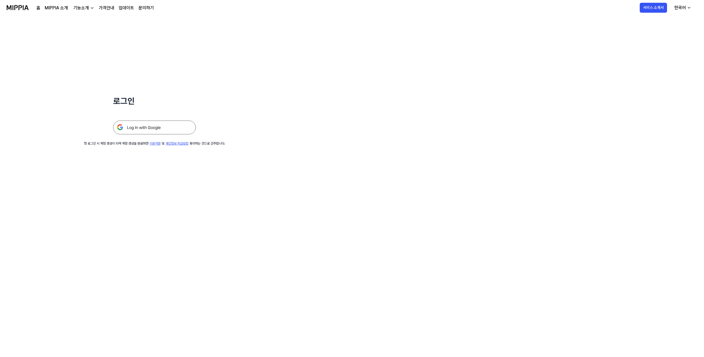
click at [166, 130] on img at bounding box center [154, 128] width 83 height 14
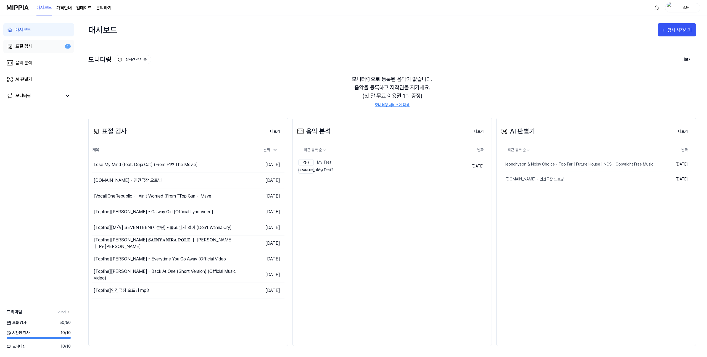
click at [39, 46] on link "표절 검사 1" at bounding box center [38, 46] width 71 height 13
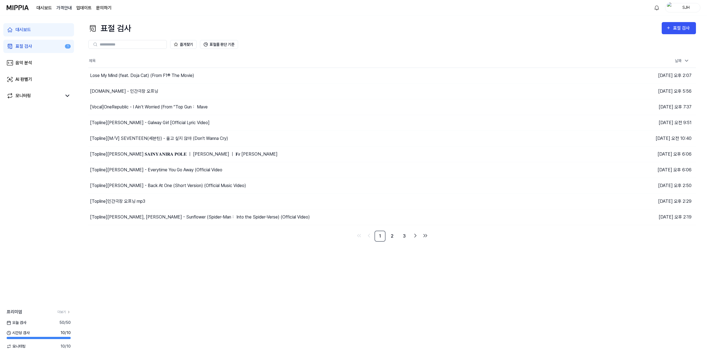
click at [67, 8] on 버튼 "가격안내" at bounding box center [63, 8] width 15 height 7
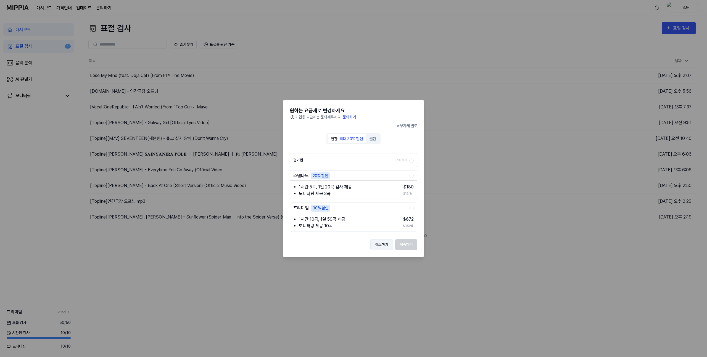
click at [387, 249] on button "취소하기" at bounding box center [381, 244] width 23 height 11
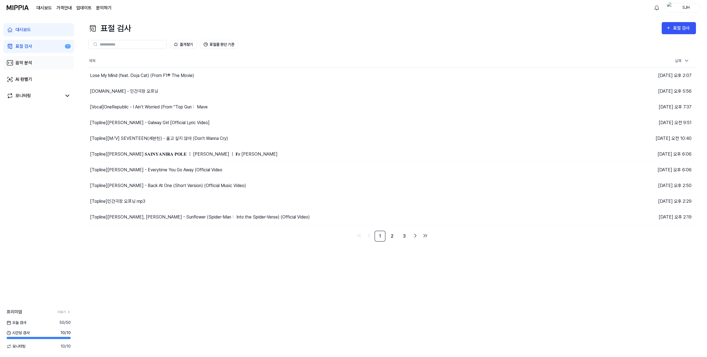
click at [29, 62] on div "음악 분석" at bounding box center [23, 63] width 17 height 7
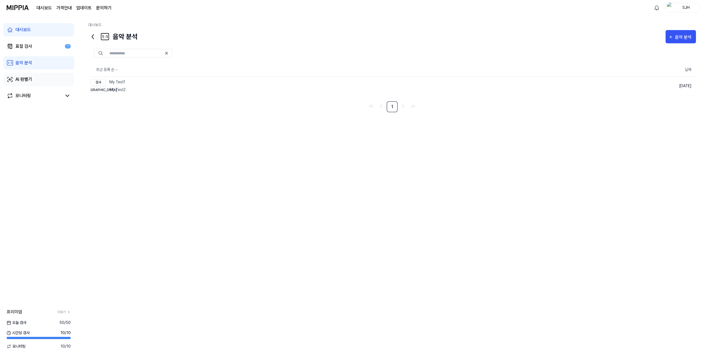
click at [37, 75] on link "AI 판별기" at bounding box center [38, 79] width 71 height 13
click at [27, 93] on div "모니터링" at bounding box center [22, 95] width 15 height 7
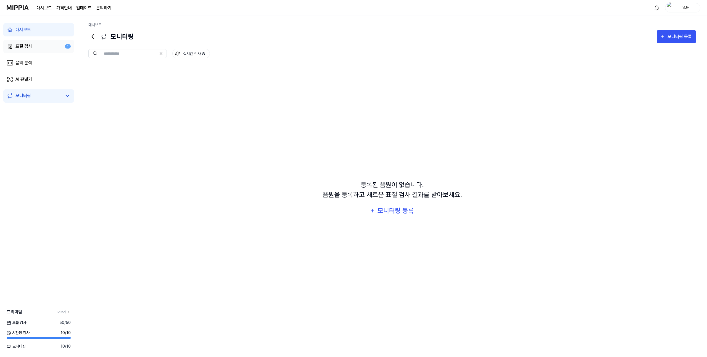
click at [26, 41] on link "표절 검사 1" at bounding box center [38, 46] width 71 height 13
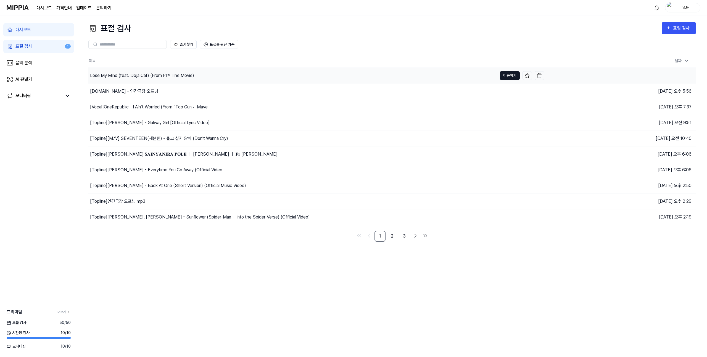
click at [510, 76] on button "이동하기" at bounding box center [510, 75] width 20 height 9
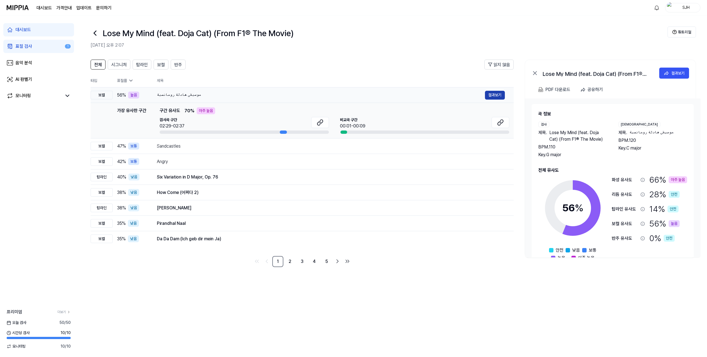
click at [492, 95] on button "결과보기" at bounding box center [495, 95] width 20 height 9
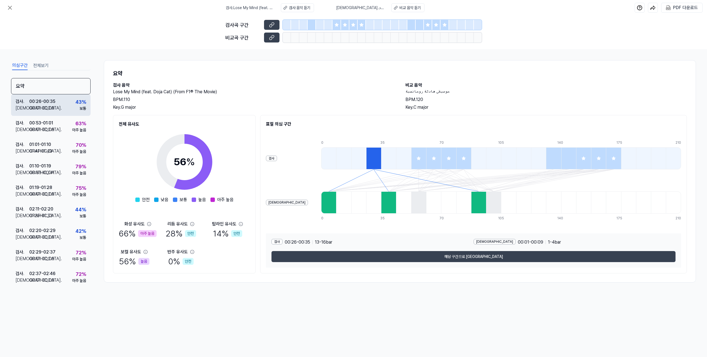
click at [56, 113] on div "검사 . 00:26 - 00:35 비교 . 00:01 - 00:09 43 % 보통" at bounding box center [50, 105] width 79 height 22
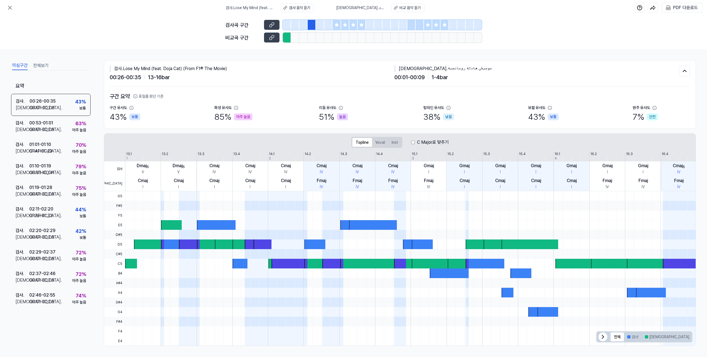
click at [337, 27] on div at bounding box center [336, 25] width 8 height 10
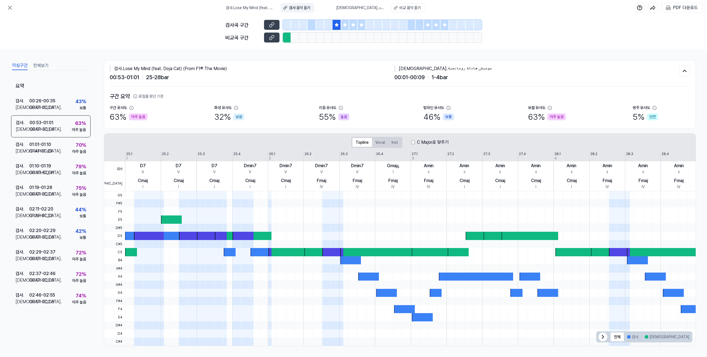
click at [296, 9] on div "검사 음악 듣기" at bounding box center [300, 8] width 22 height 6
click at [370, 144] on button "Topline" at bounding box center [362, 142] width 20 height 9
click at [635, 340] on button "검사" at bounding box center [633, 337] width 18 height 9
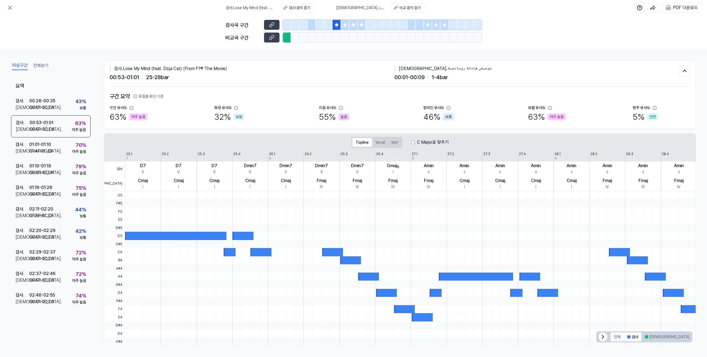
click at [616, 337] on button "전체" at bounding box center [616, 337] width 13 height 9
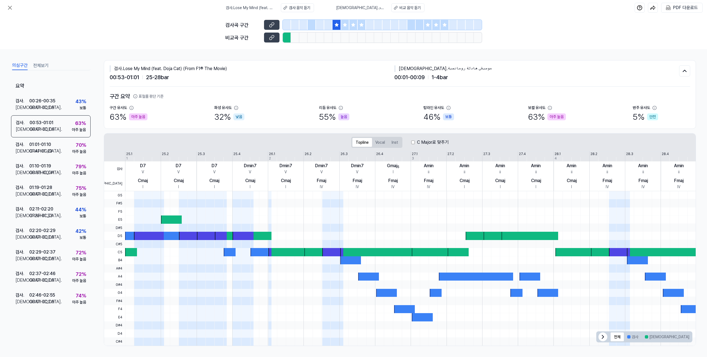
click at [603, 337] on icon at bounding box center [602, 337] width 7 height 7
click at [9, 4] on icon at bounding box center [10, 7] width 7 height 7
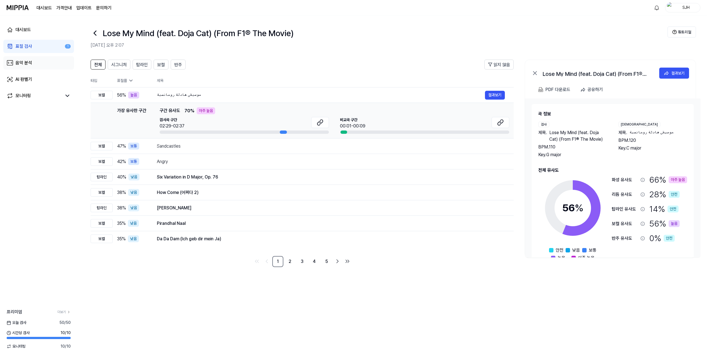
click at [27, 62] on div "음악 분석" at bounding box center [23, 63] width 17 height 7
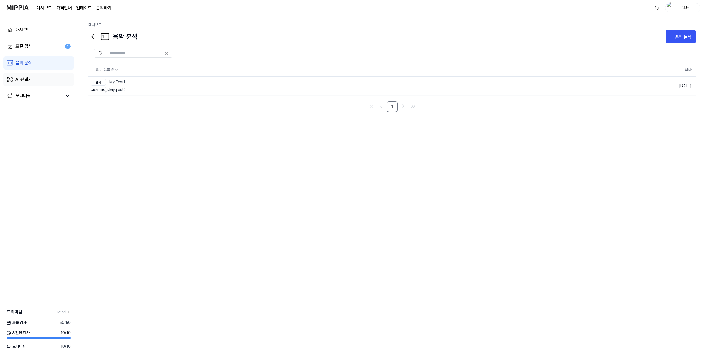
click at [29, 77] on div "AI 판별기" at bounding box center [23, 79] width 17 height 7
click at [40, 95] on link "모니터링" at bounding box center [34, 95] width 55 height 7
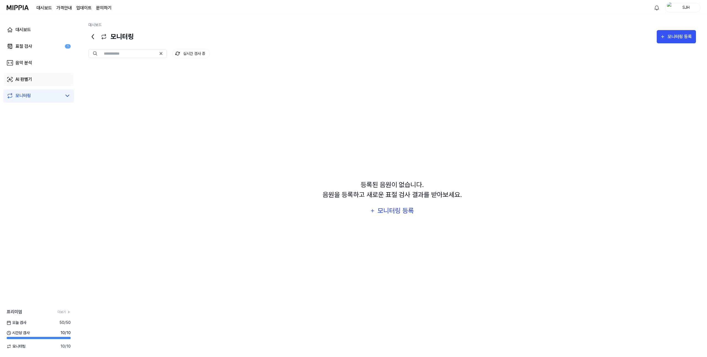
click at [44, 77] on link "AI 판별기" at bounding box center [38, 79] width 71 height 13
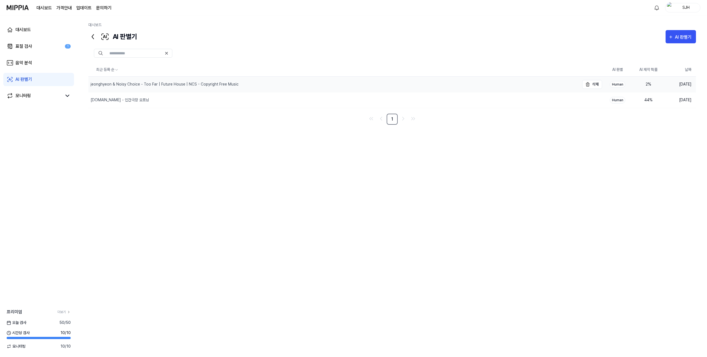
click at [151, 79] on div "jeonghyeon & Noisy Choice - Too Far | Future House | NCS - Copyright Free Music" at bounding box center [333, 84] width 491 height 15
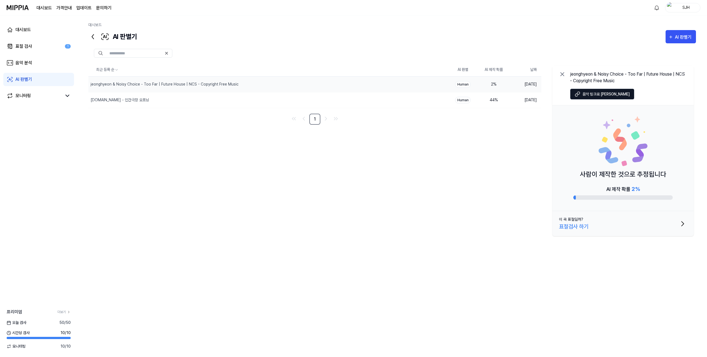
click at [471, 87] on td "Human" at bounding box center [462, 84] width 31 height 16
click at [358, 88] on div "jeonghyeon & Noisy Choice - Too Far | Future House | NCS - Copyright Free Music" at bounding box center [256, 84] width 336 height 15
click at [33, 46] on link "표절 검사 1" at bounding box center [38, 46] width 71 height 13
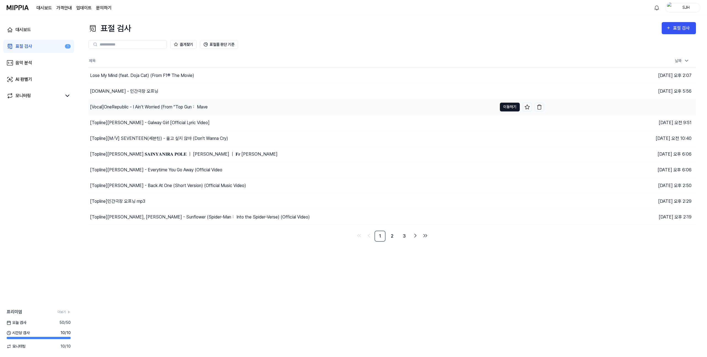
click at [504, 109] on button "이동하기" at bounding box center [510, 107] width 20 height 9
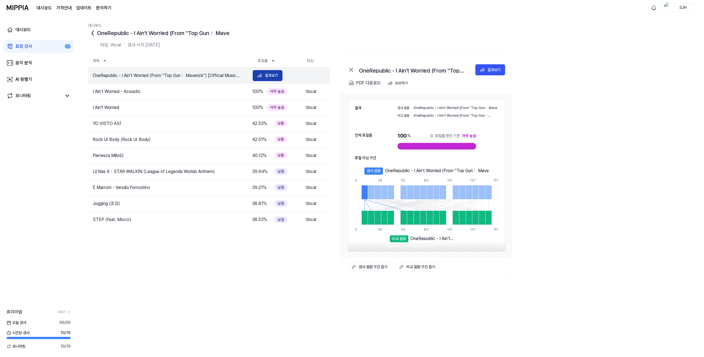
click at [266, 74] on div "결과보기" at bounding box center [271, 75] width 13 height 6
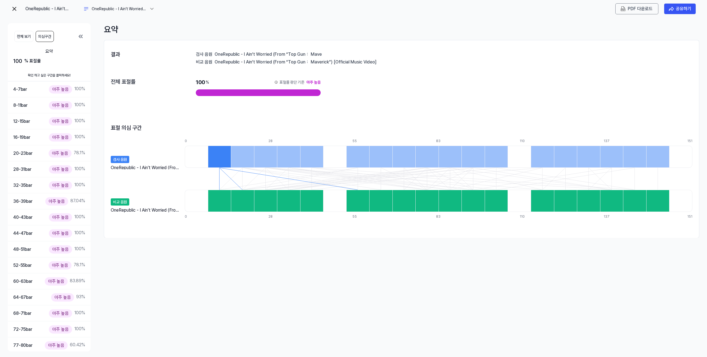
click at [254, 156] on div at bounding box center [265, 157] width 23 height 22
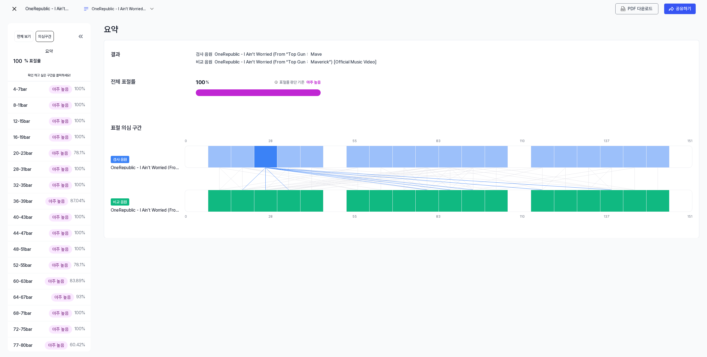
click at [289, 156] on div at bounding box center [288, 157] width 23 height 22
click at [313, 156] on div at bounding box center [311, 157] width 23 height 22
click at [358, 154] on div at bounding box center [357, 157] width 23 height 22
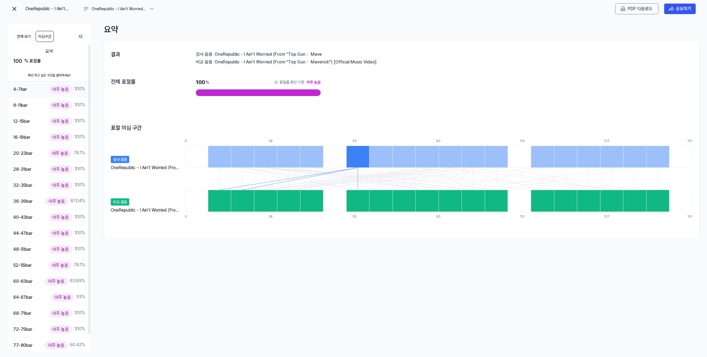
click at [56, 88] on div "아주 높음" at bounding box center [60, 89] width 23 height 8
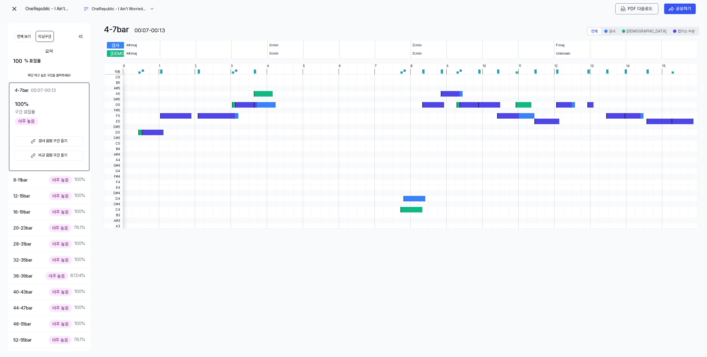
click at [11, 9] on img at bounding box center [14, 9] width 7 height 7
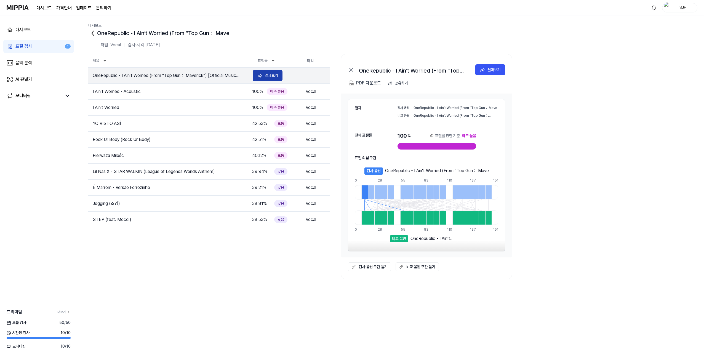
click at [276, 78] on div "결과보기" at bounding box center [271, 75] width 13 height 6
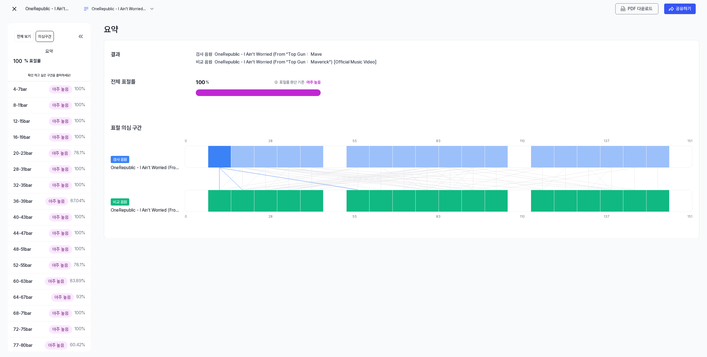
click at [237, 161] on div at bounding box center [242, 157] width 23 height 22
click at [269, 161] on div at bounding box center [265, 157] width 23 height 22
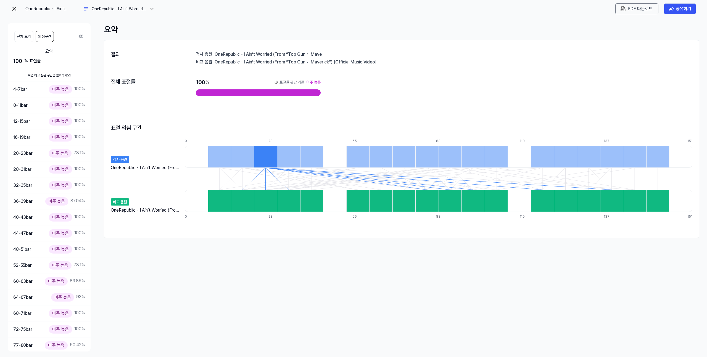
click at [301, 160] on div at bounding box center [311, 157] width 23 height 22
click at [331, 160] on div at bounding box center [334, 157] width 23 height 22
click at [385, 160] on div at bounding box center [380, 157] width 23 height 22
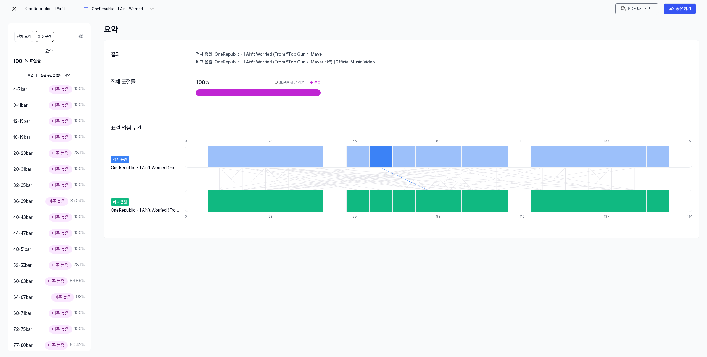
click at [417, 160] on div at bounding box center [426, 157] width 23 height 22
click at [444, 159] on div at bounding box center [449, 157] width 23 height 22
click at [471, 158] on div at bounding box center [472, 157] width 23 height 22
click at [489, 157] on div at bounding box center [495, 157] width 23 height 22
click at [543, 153] on div at bounding box center [542, 157] width 23 height 22
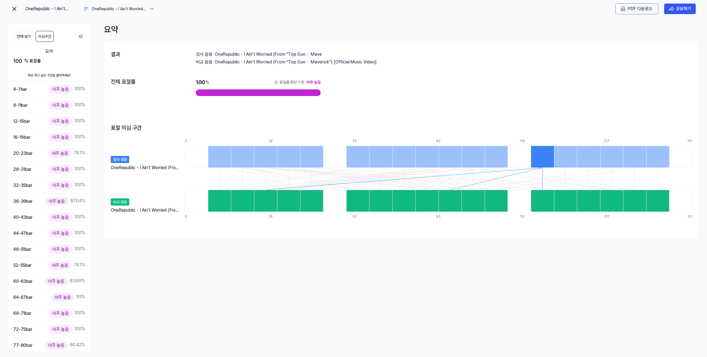
click at [592, 153] on div at bounding box center [588, 157] width 23 height 22
click at [634, 152] on div at bounding box center [634, 157] width 23 height 22
click at [651, 153] on div at bounding box center [657, 157] width 23 height 22
click at [510, 158] on div at bounding box center [518, 157] width 23 height 22
click at [68, 89] on div "아주 높음" at bounding box center [60, 89] width 23 height 8
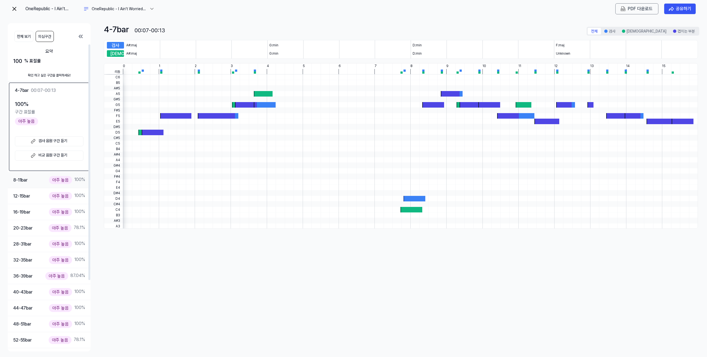
click at [44, 185] on div "8-11 bar 아주 높음 100 %" at bounding box center [49, 180] width 83 height 16
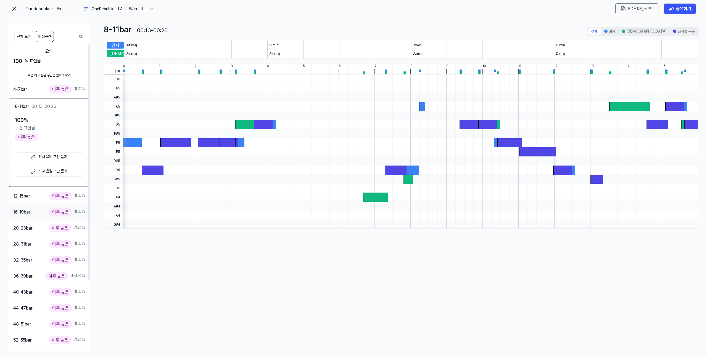
click at [43, 210] on div "16-19 bar 아주 높음 100 %" at bounding box center [49, 212] width 72 height 8
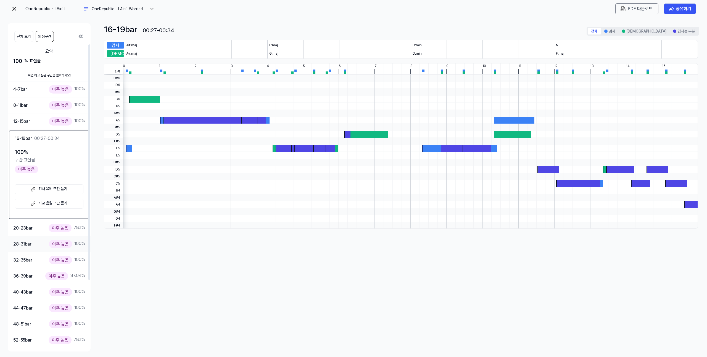
click at [44, 241] on div "28-31 bar 아주 높음 100 %" at bounding box center [49, 244] width 72 height 8
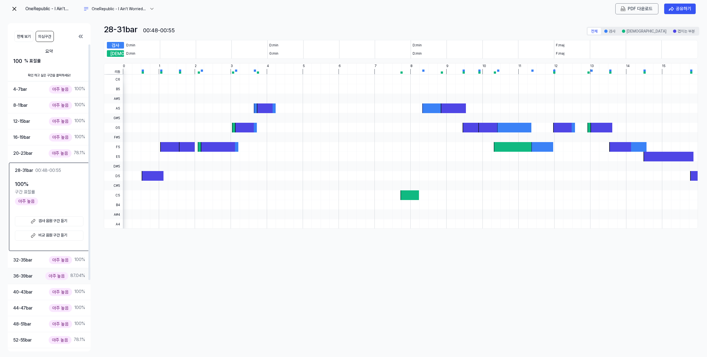
click at [41, 268] on div "36-39 bar 아주 높음 87.04 %" at bounding box center [49, 276] width 83 height 16
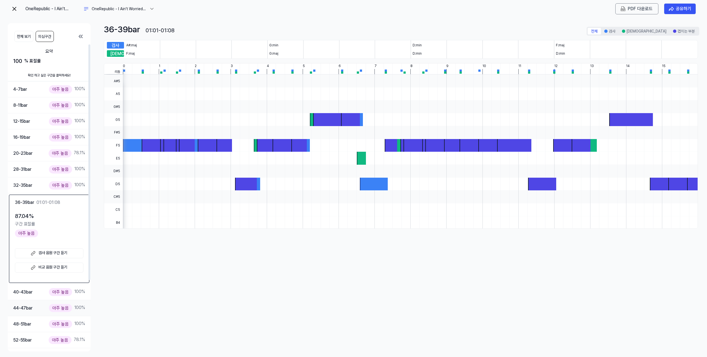
click at [49, 300] on div "44-47 bar 아주 높음 100 %" at bounding box center [49, 308] width 83 height 16
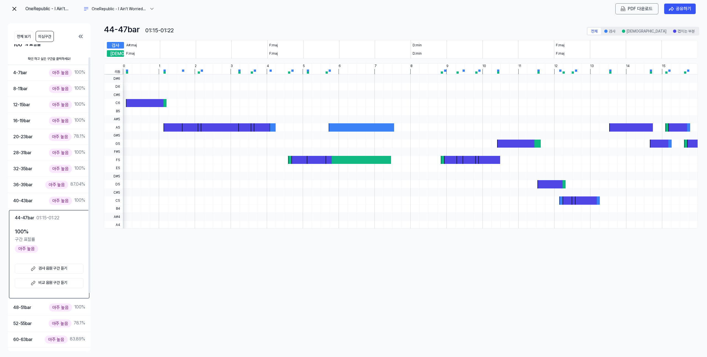
scroll to position [17, 0]
click at [42, 305] on div "48-51 bar 아주 높음 100 %" at bounding box center [49, 307] width 72 height 8
